Goal: Navigation & Orientation: Understand site structure

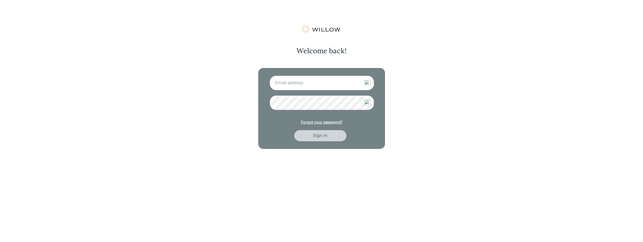
click at [290, 78] on input at bounding box center [322, 83] width 104 height 15
type input "[PERSON_NAME][EMAIL_ADDRESS][DOMAIN_NAME]"
click at [327, 137] on div "Sign in" at bounding box center [320, 136] width 41 height 6
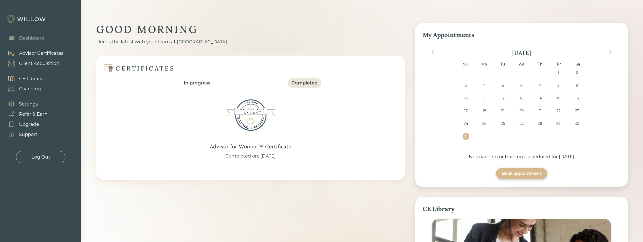
click at [27, 104] on div "Settings" at bounding box center [28, 104] width 19 height 7
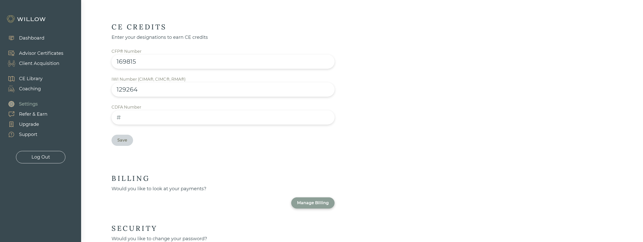
scroll to position [260, 0]
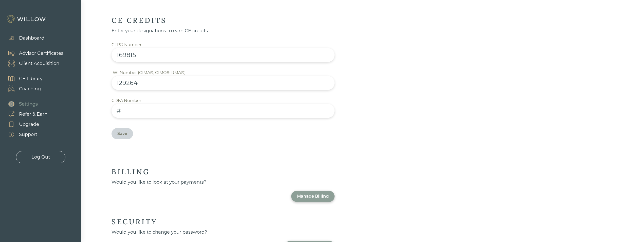
click at [309, 193] on div "Manage Billing" at bounding box center [313, 196] width 32 height 6
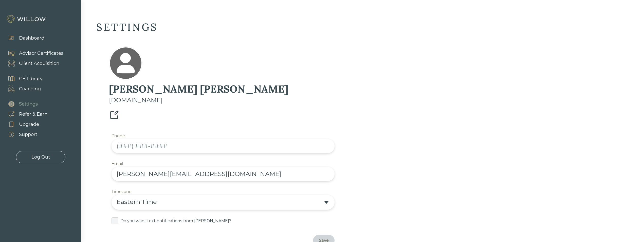
scroll to position [0, 0]
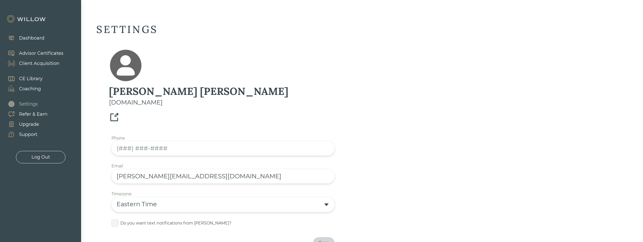
click at [31, 35] on div "Dashboard" at bounding box center [31, 38] width 25 height 7
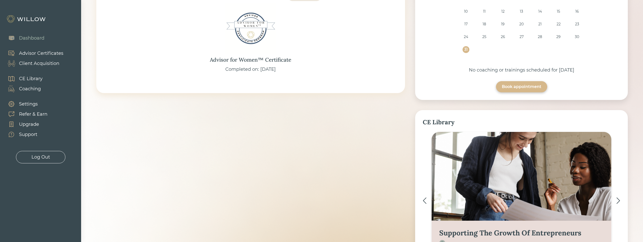
scroll to position [76, 0]
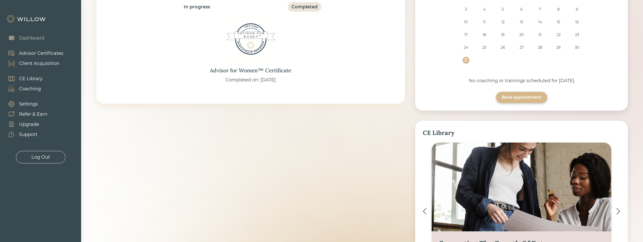
click at [24, 103] on div "Settings" at bounding box center [28, 104] width 19 height 7
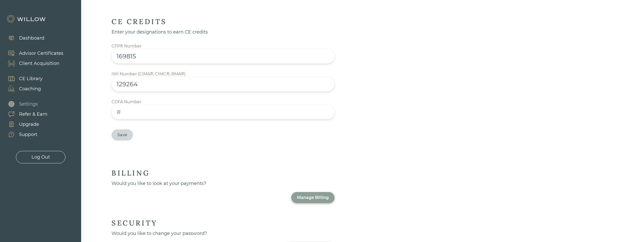
scroll to position [260, 0]
click at [28, 133] on div "Support" at bounding box center [28, 134] width 18 height 7
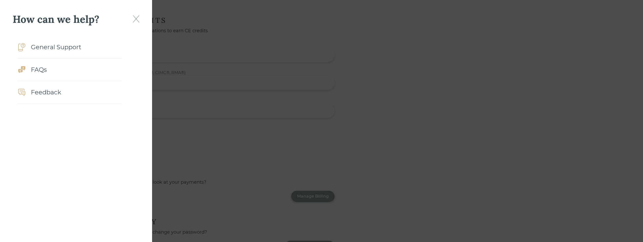
click at [47, 70] on div "FAQs" at bounding box center [70, 70] width 104 height 23
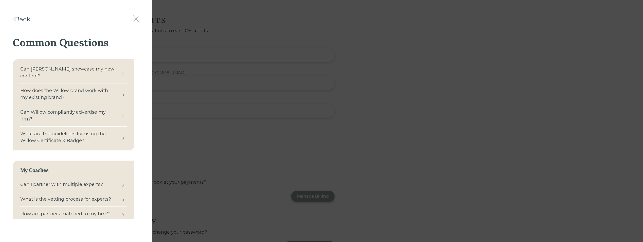
drag, startPoint x: 134, startPoint y: 70, endPoint x: 135, endPoint y: 76, distance: 6.1
click at [135, 76] on div "Common Questions Can Willow showcase my new content? How does the Willow brand …" at bounding box center [76, 127] width 127 height 183
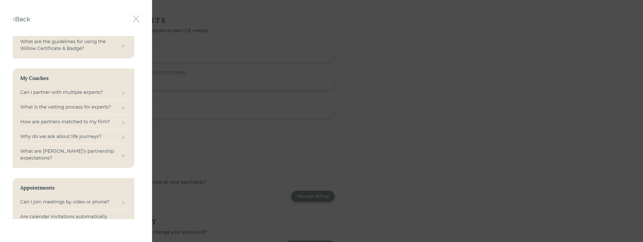
scroll to position [0, 0]
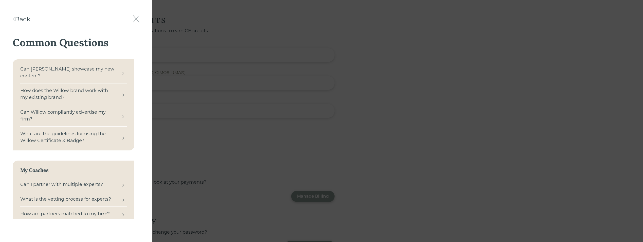
click at [136, 18] on img at bounding box center [136, 18] width 7 height 7
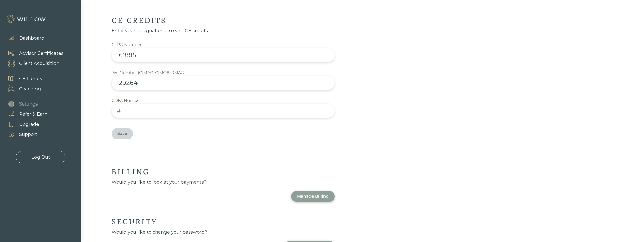
click at [29, 125] on div "Upgrade" at bounding box center [29, 124] width 20 height 7
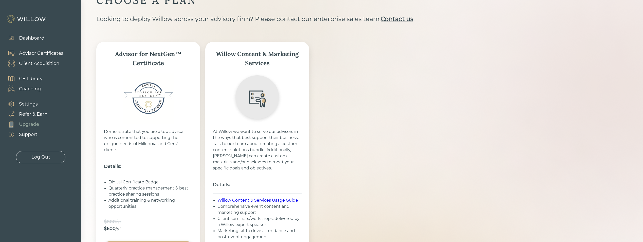
scroll to position [90, 0]
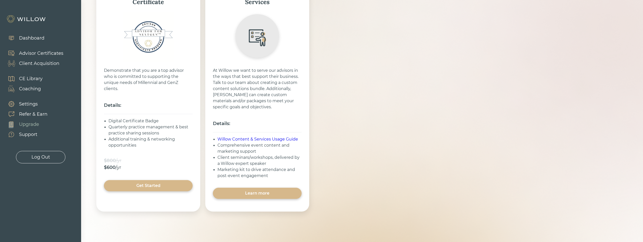
click at [29, 101] on div "Settings" at bounding box center [28, 104] width 19 height 7
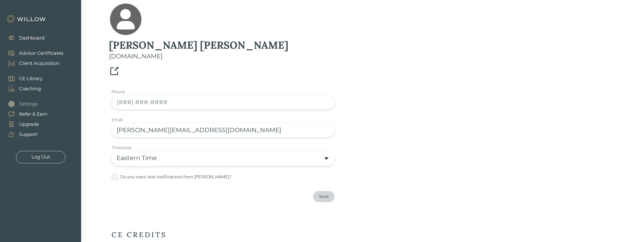
scroll to position [32, 0]
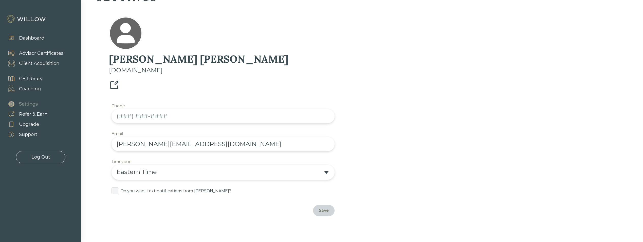
click at [30, 89] on div "Coaching" at bounding box center [30, 88] width 22 height 7
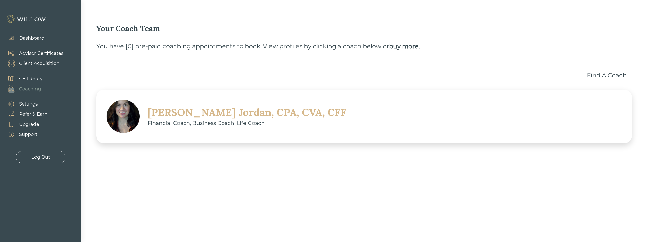
click at [30, 80] on div "CE Library" at bounding box center [31, 78] width 24 height 7
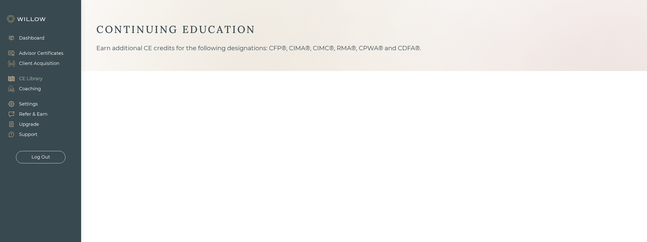
click at [38, 62] on div "Client Acquisition" at bounding box center [39, 63] width 40 height 7
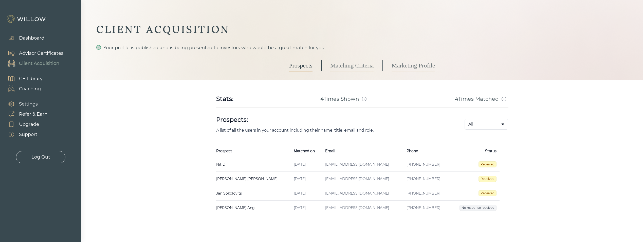
click at [345, 60] on link "Matching Criteria" at bounding box center [351, 65] width 43 height 13
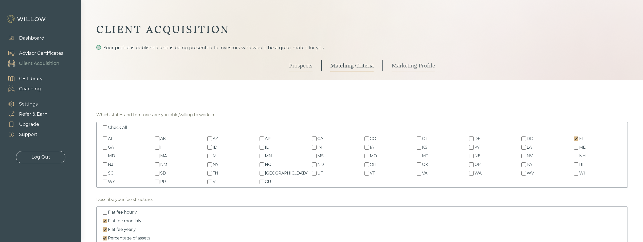
click at [390, 63] on div "Prospects Matching Criteria Marketing Profile" at bounding box center [362, 65] width 146 height 29
click at [397, 65] on link "Marketing Profile" at bounding box center [413, 65] width 43 height 13
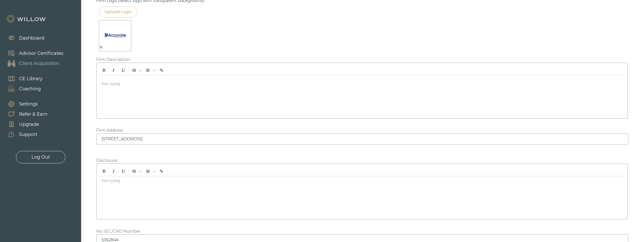
scroll to position [631, 0]
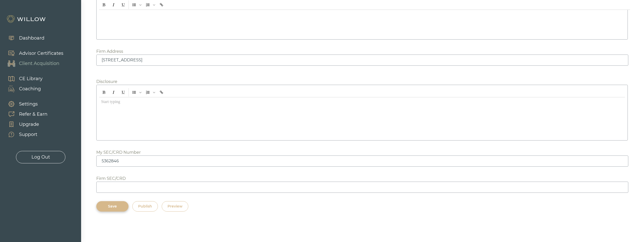
click at [30, 133] on div "Support" at bounding box center [28, 134] width 18 height 7
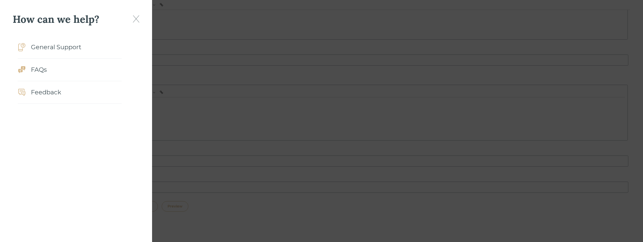
click at [139, 20] on div "How can we help? General Support FAQs Feedback" at bounding box center [76, 121] width 152 height 242
click at [137, 20] on img at bounding box center [136, 18] width 7 height 7
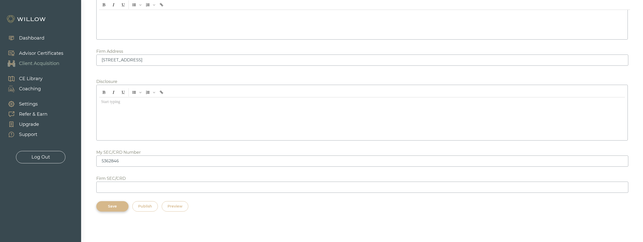
click at [23, 125] on div "Upgrade" at bounding box center [29, 124] width 20 height 7
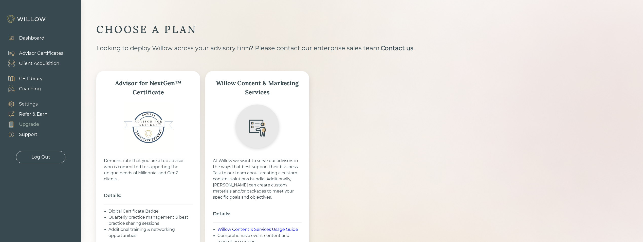
click at [26, 114] on div "Refer & Earn" at bounding box center [33, 114] width 28 height 7
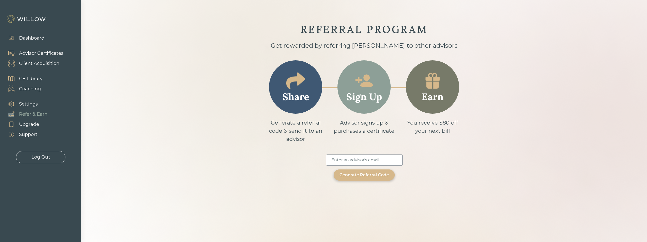
click at [28, 106] on div "Settings" at bounding box center [28, 104] width 19 height 7
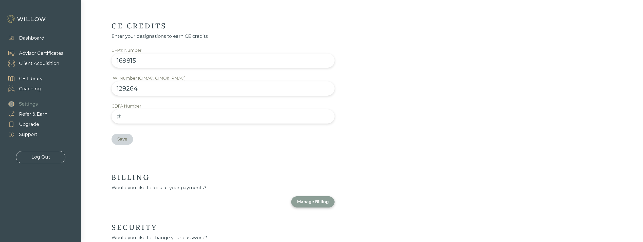
scroll to position [260, 0]
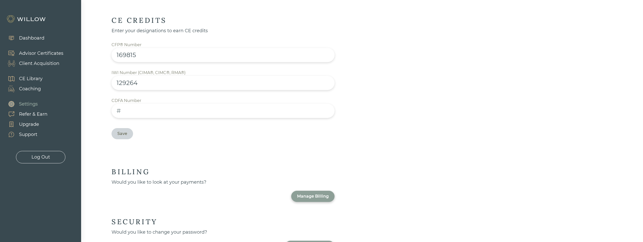
click at [320, 193] on div "Manage Billing" at bounding box center [313, 196] width 32 height 6
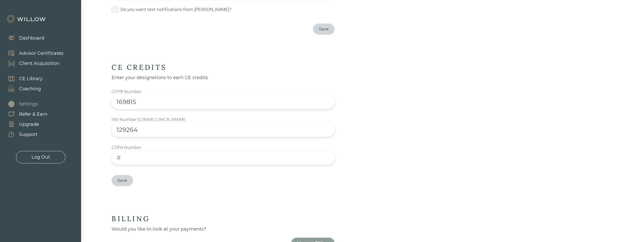
scroll to position [210, 0]
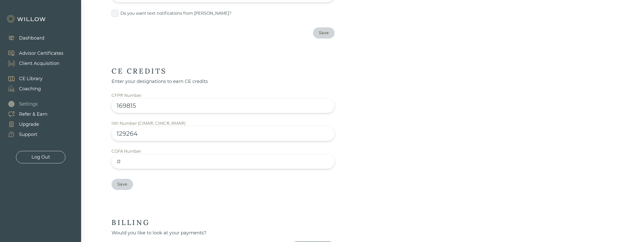
click at [35, 51] on div "Advisor Certificates" at bounding box center [41, 53] width 44 height 7
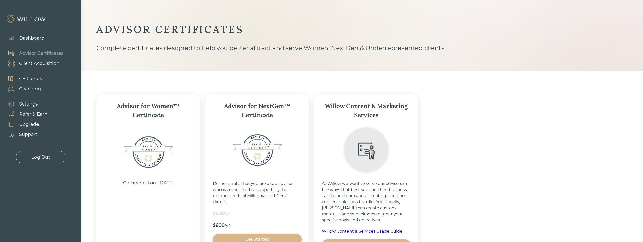
click at [34, 43] on div "Dashboard" at bounding box center [23, 37] width 47 height 15
click at [33, 38] on div "Dashboard" at bounding box center [31, 38] width 25 height 7
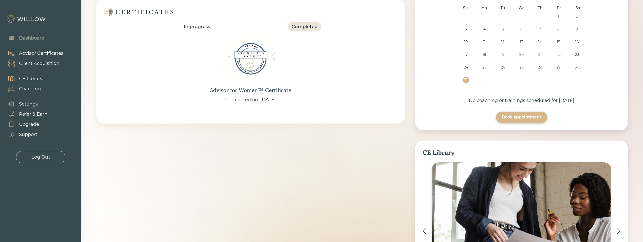
scroll to position [152, 0]
